Goal: Transaction & Acquisition: Purchase product/service

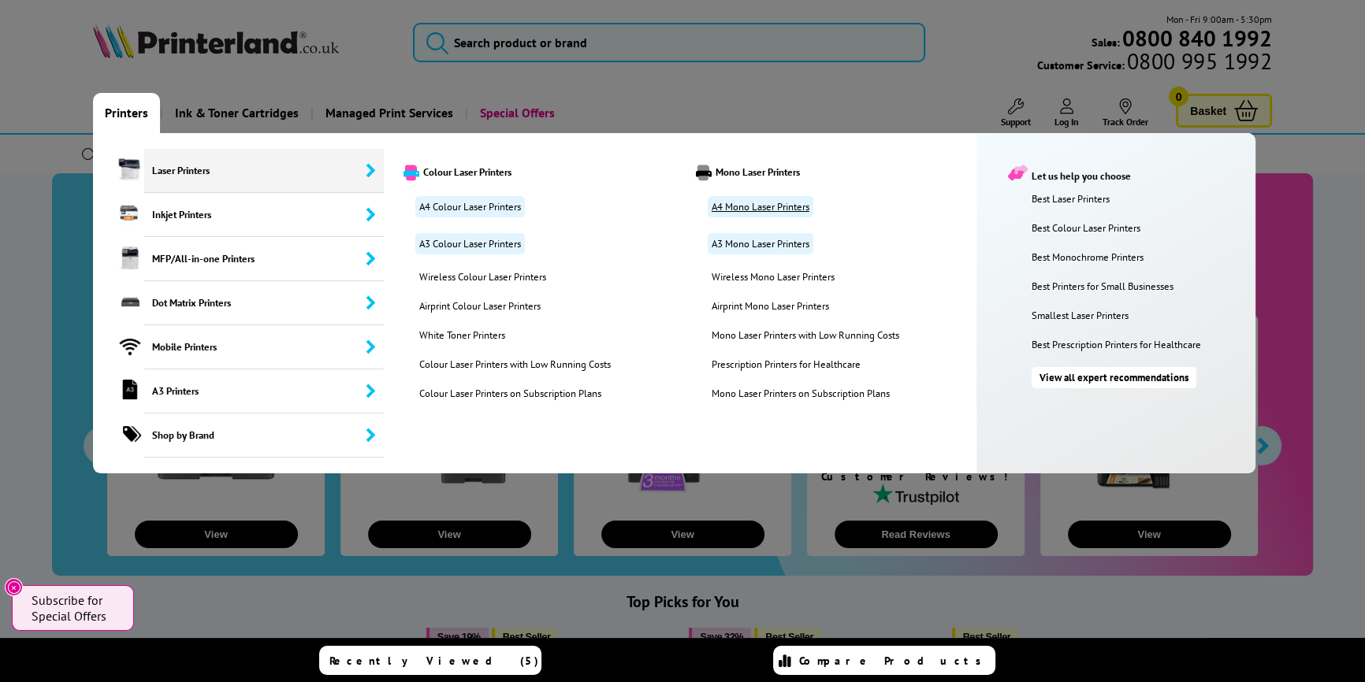
click at [741, 213] on link "A4 Mono Laser Printers" at bounding box center [760, 206] width 106 height 21
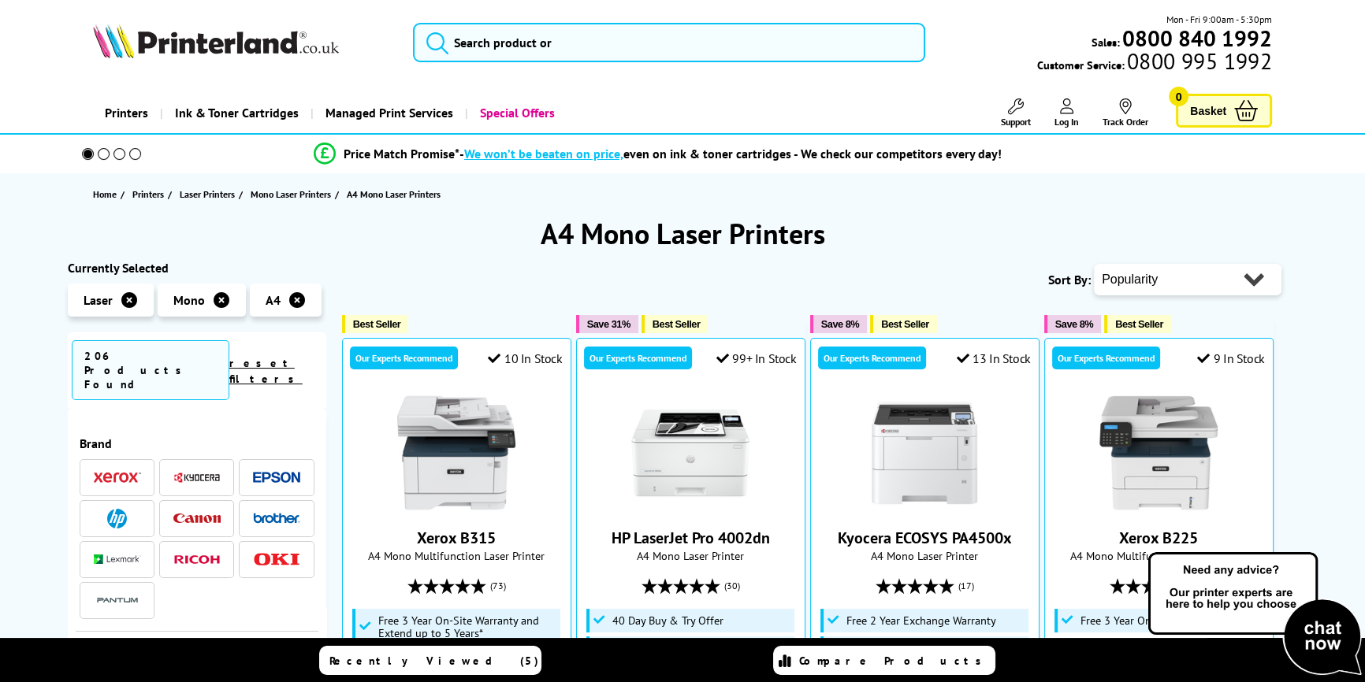
click at [272, 513] on img at bounding box center [276, 518] width 47 height 11
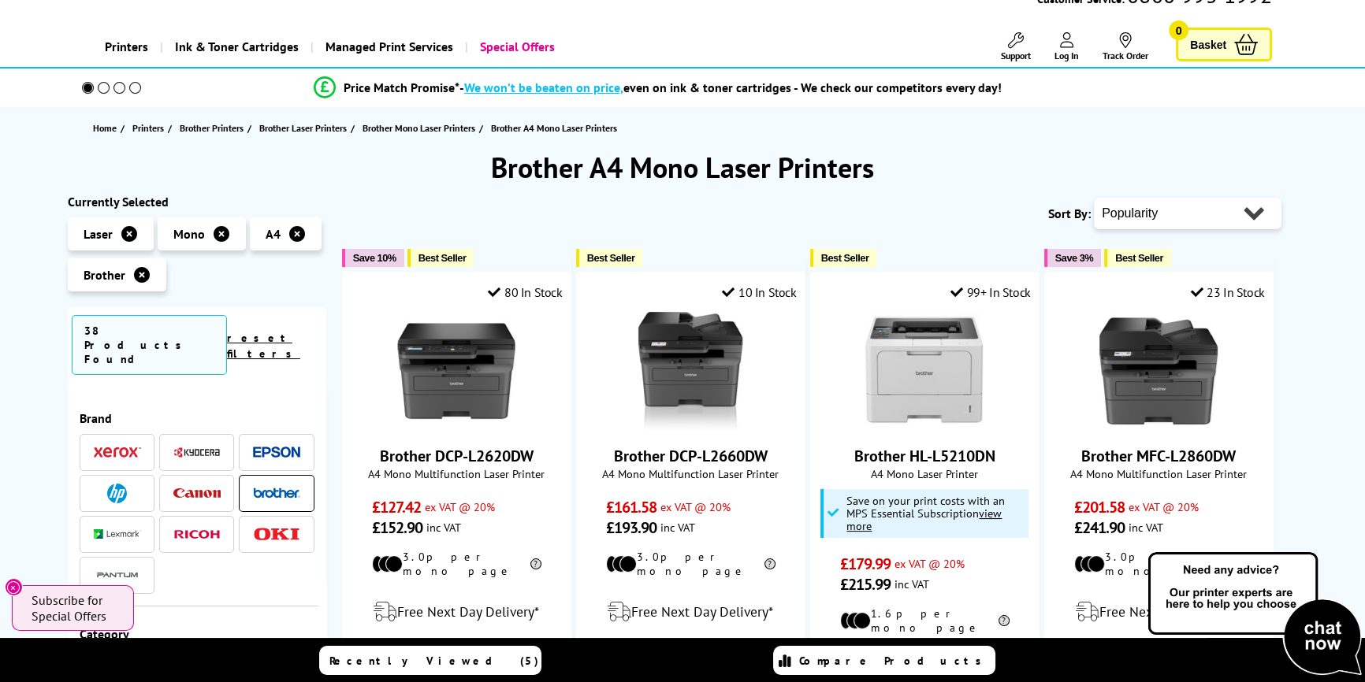
scroll to position [214, 0]
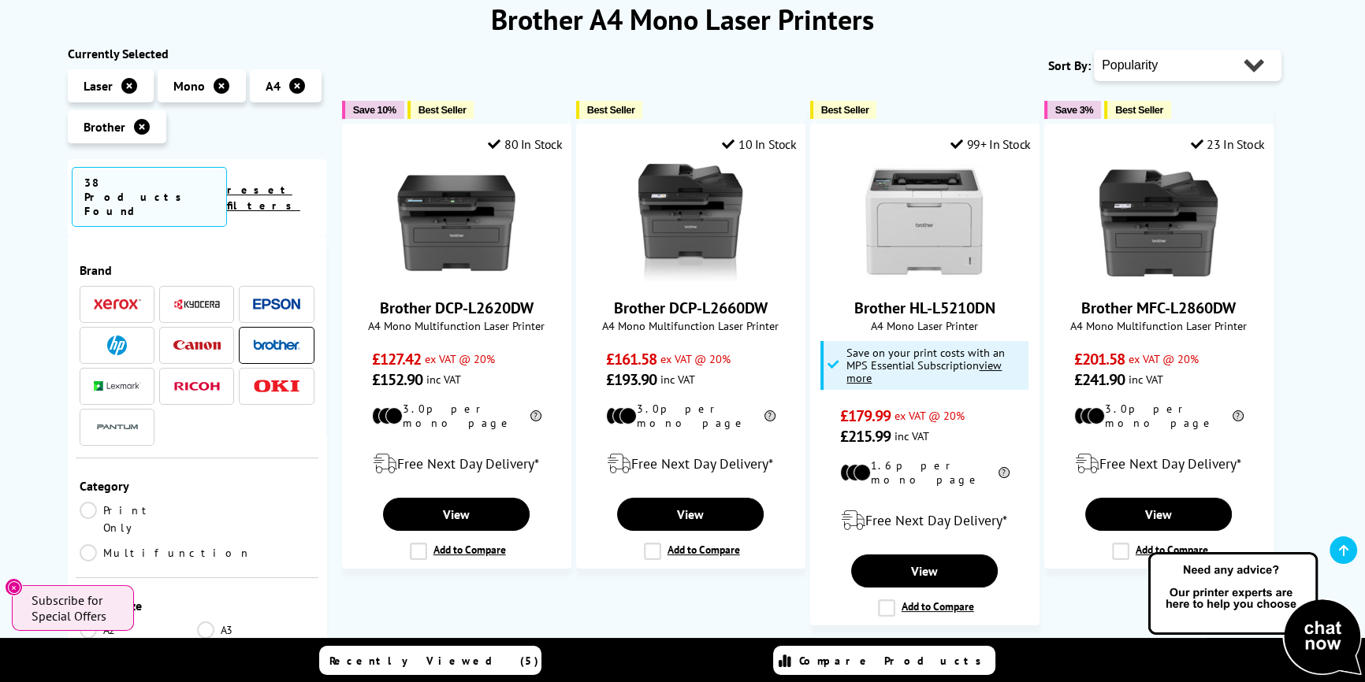
click at [1174, 62] on select "Popularity Rating Price - Low to High Price - High to Low Running Costs - Low t…" at bounding box center [1188, 66] width 188 height 32
select select "Price Ascending"
click at [1094, 50] on select "Popularity Rating Price - Low to High Price - High to Low Running Costs - Low t…" at bounding box center [1188, 66] width 188 height 32
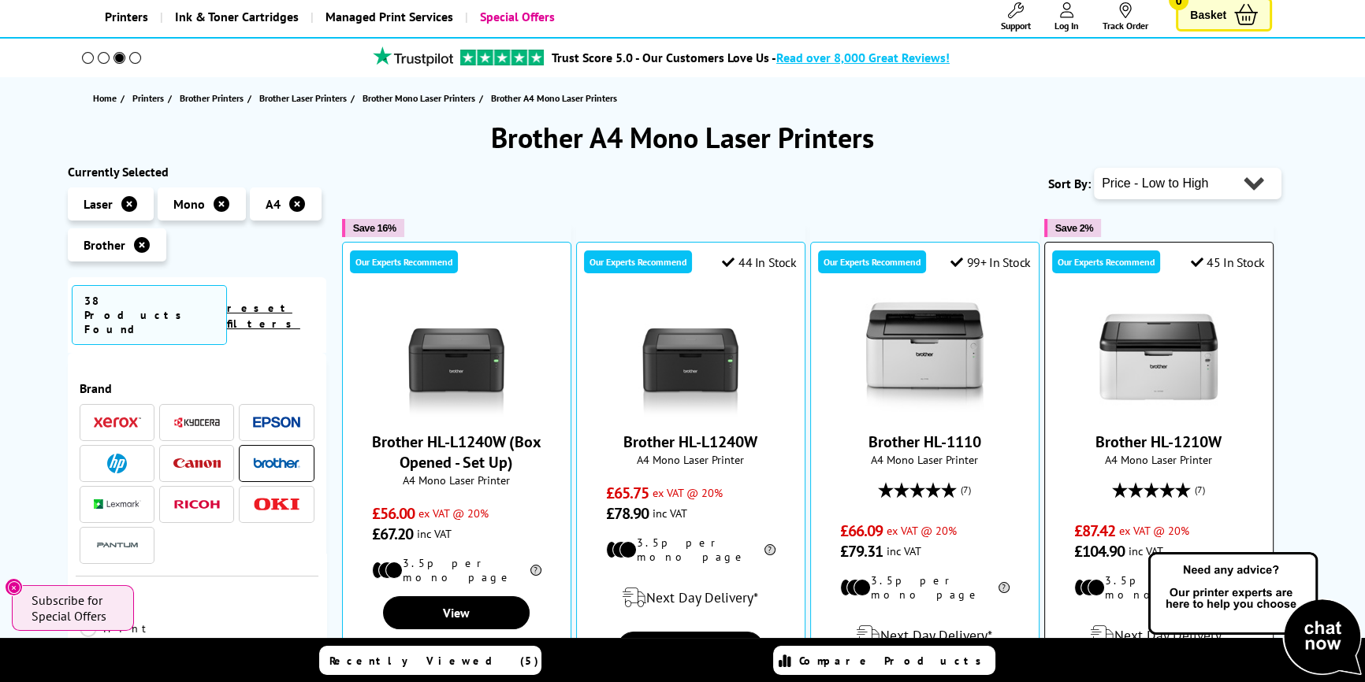
scroll to position [71, 0]
